Goal: Find specific page/section: Find specific page/section

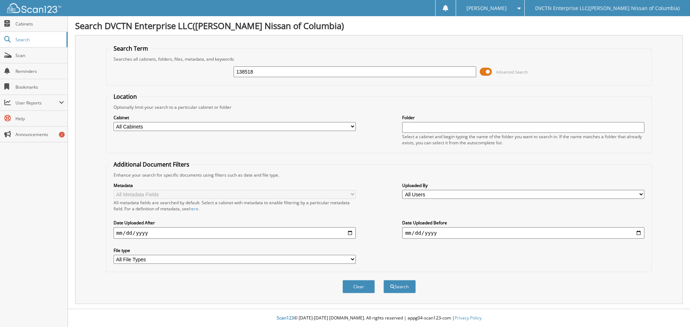
type input "138518"
click at [383, 280] on button "Search" at bounding box center [399, 286] width 32 height 13
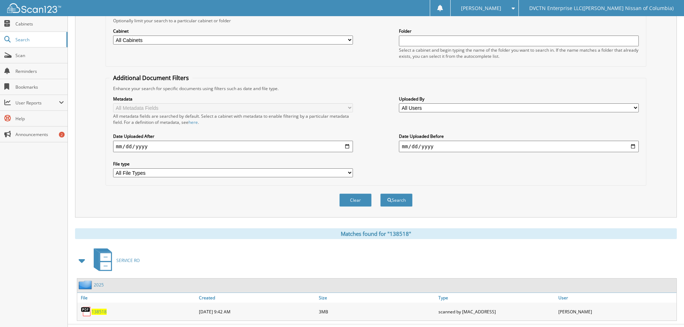
scroll to position [102, 0]
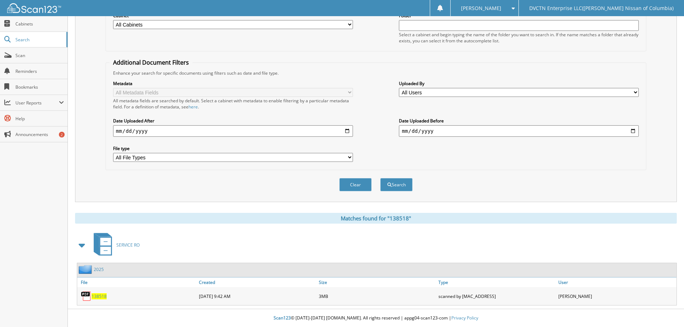
click at [98, 301] on div "138518" at bounding box center [137, 296] width 120 height 14
click at [105, 296] on span "138518" at bounding box center [99, 297] width 15 height 6
